Goal: Information Seeking & Learning: Learn about a topic

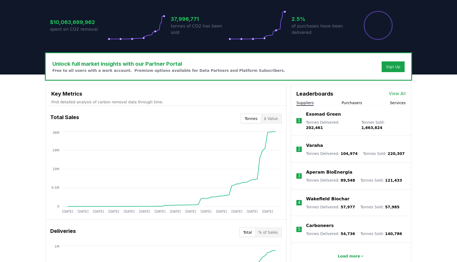
scroll to position [123, 0]
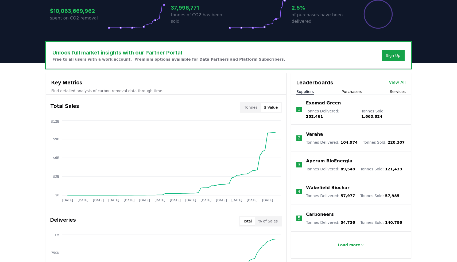
click at [269, 110] on button "$ Value" at bounding box center [271, 107] width 20 height 9
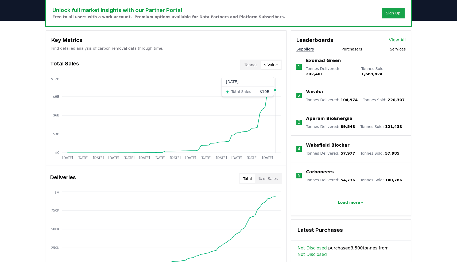
scroll to position [166, 0]
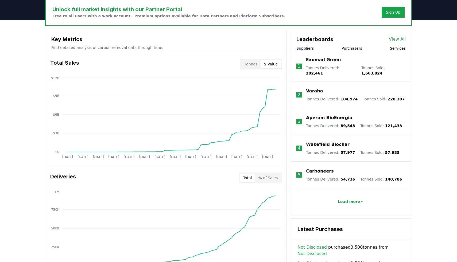
click at [269, 177] on button "% of Sales" at bounding box center [268, 178] width 26 height 9
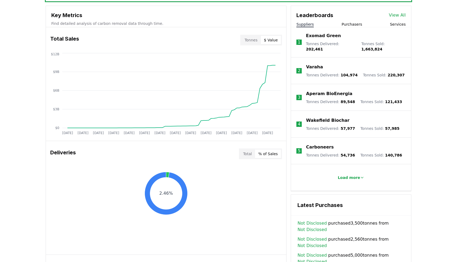
scroll to position [187, 0]
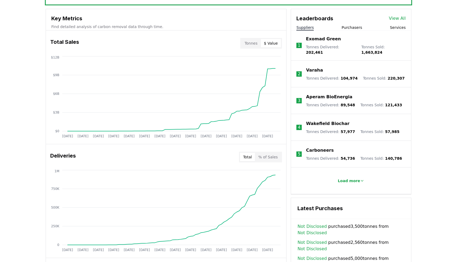
click at [249, 158] on button "Total" at bounding box center [247, 157] width 15 height 9
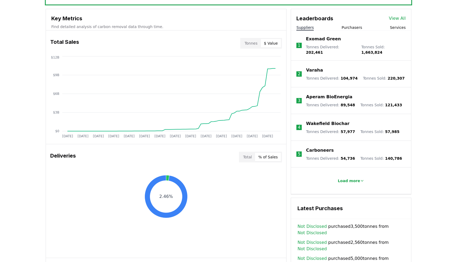
click at [269, 158] on button "% of Sales" at bounding box center [268, 157] width 26 height 9
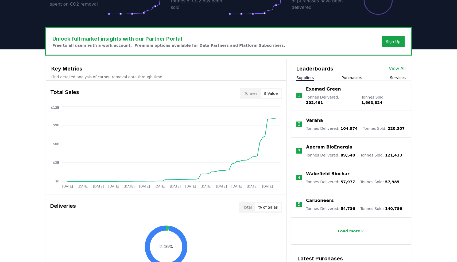
scroll to position [140, 0]
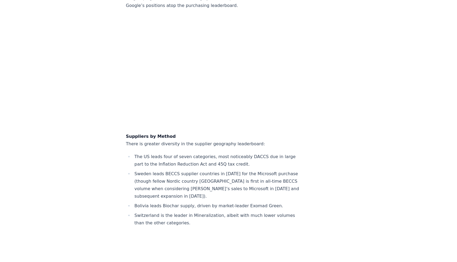
scroll to position [3909, 0]
